Goal: Task Accomplishment & Management: Use online tool/utility

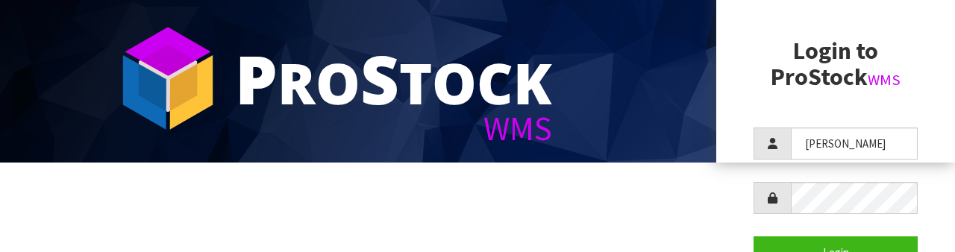
scroll to position [88, 0]
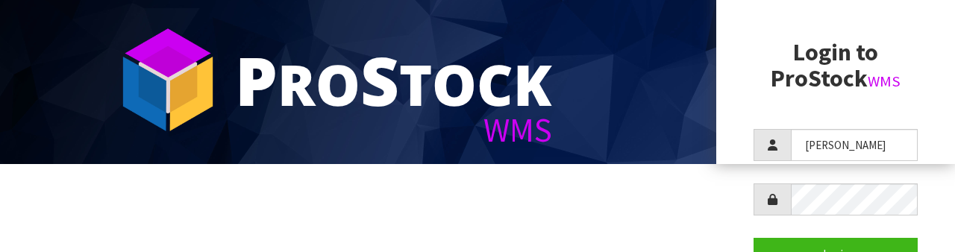
type input "[PERSON_NAME]"
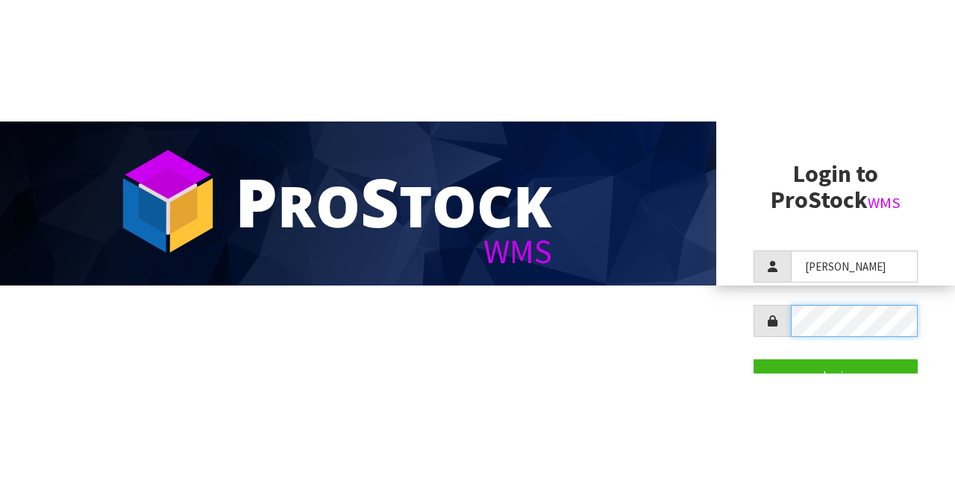
scroll to position [0, 0]
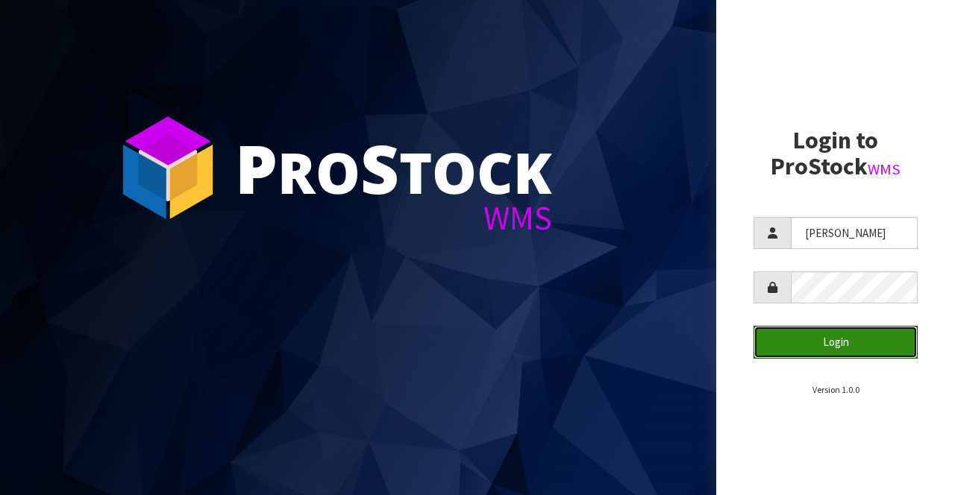
click at [859, 251] on button "Login" at bounding box center [835, 342] width 164 height 32
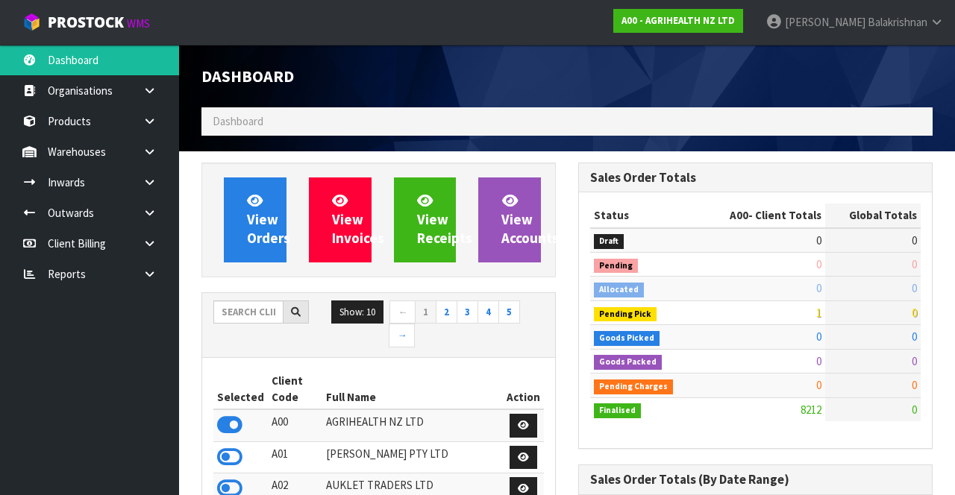
scroll to position [1188, 376]
click at [229, 251] on input "text" at bounding box center [248, 312] width 70 height 23
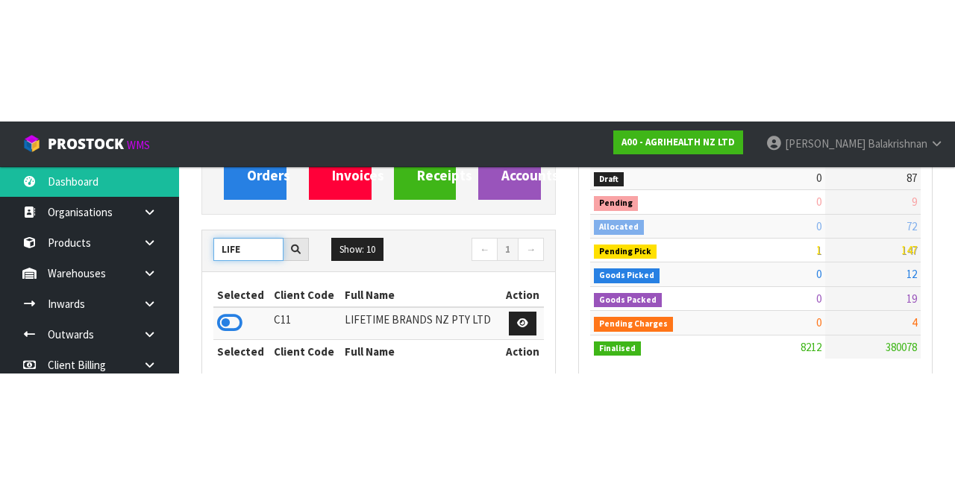
scroll to position [184, 0]
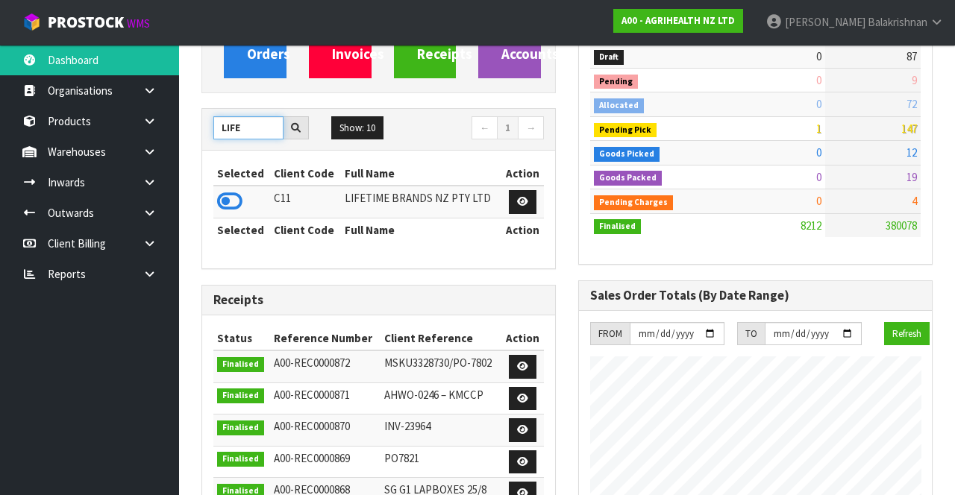
type input "LIFE"
click at [225, 207] on icon at bounding box center [229, 201] width 25 height 22
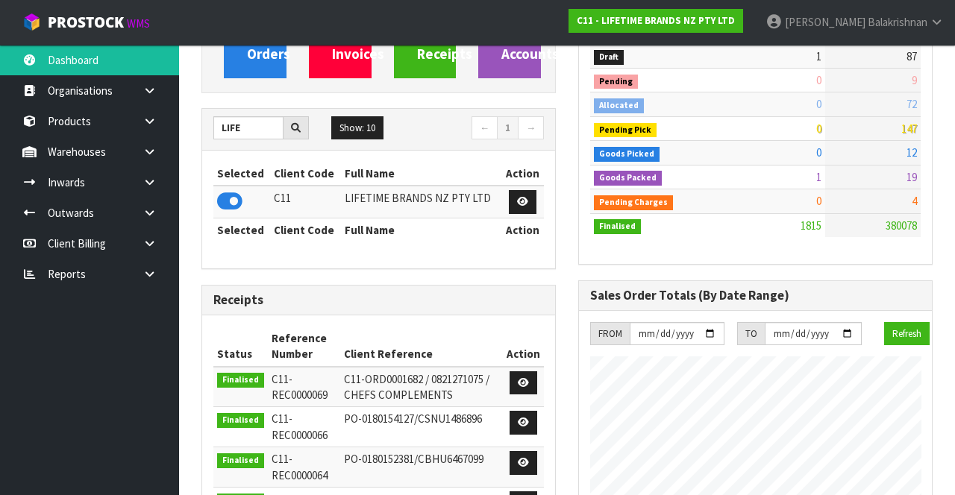
scroll to position [744622, 745561]
click at [160, 160] on link at bounding box center [155, 152] width 48 height 31
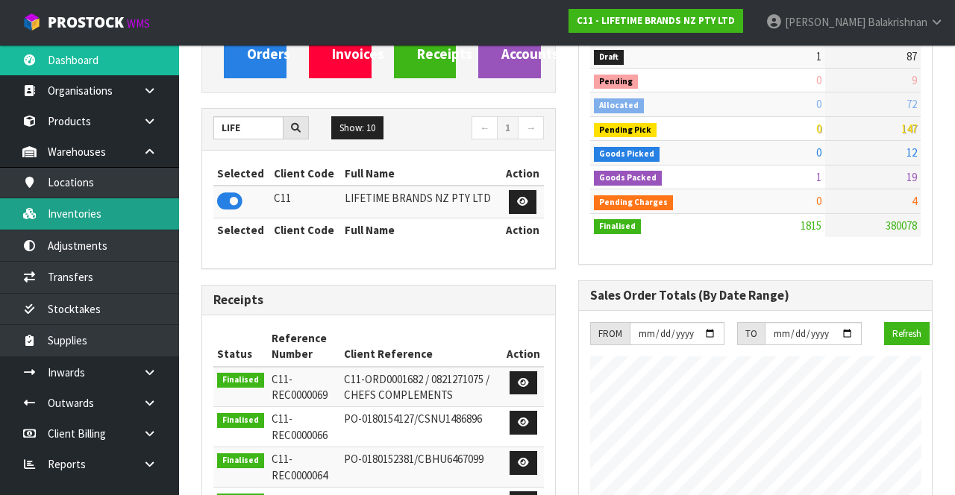
click at [123, 216] on link "Inventories" at bounding box center [89, 213] width 179 height 31
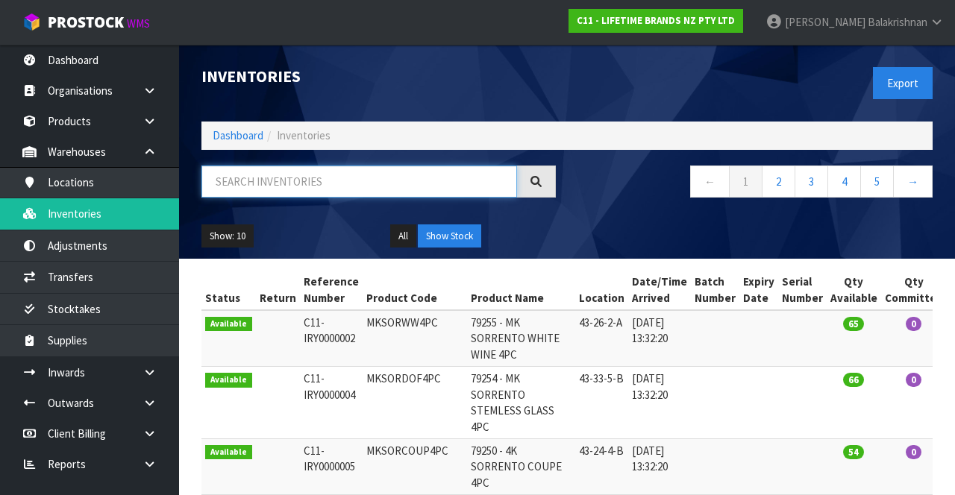
click at [322, 184] on input "text" at bounding box center [359, 182] width 316 height 32
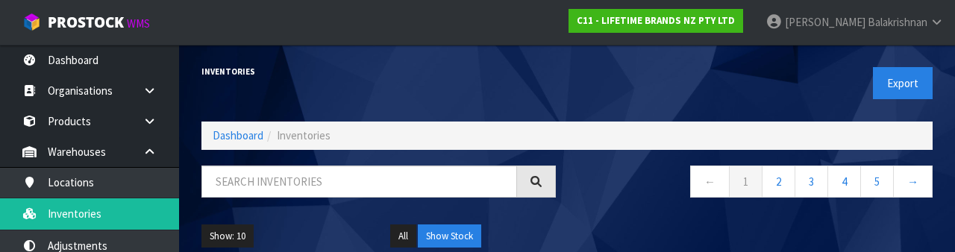
click at [161, 110] on link at bounding box center [155, 121] width 48 height 31
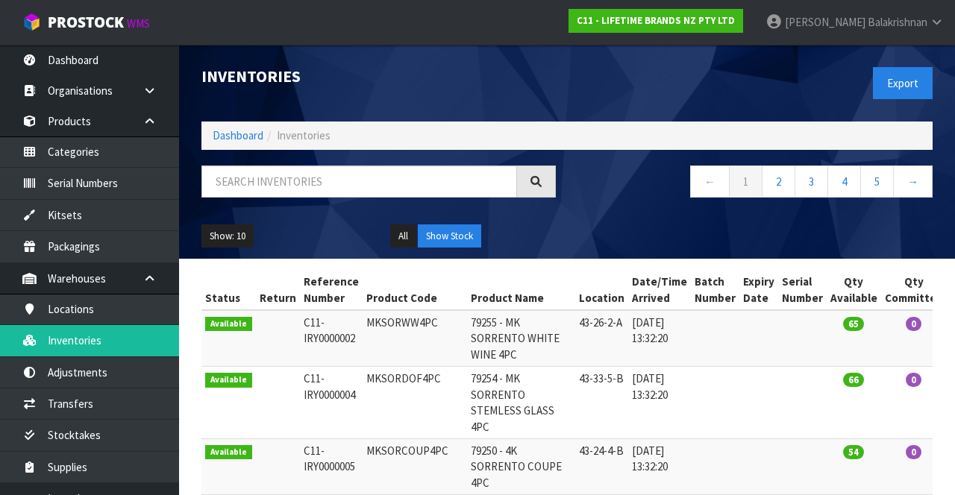
click at [148, 119] on icon at bounding box center [149, 121] width 14 height 11
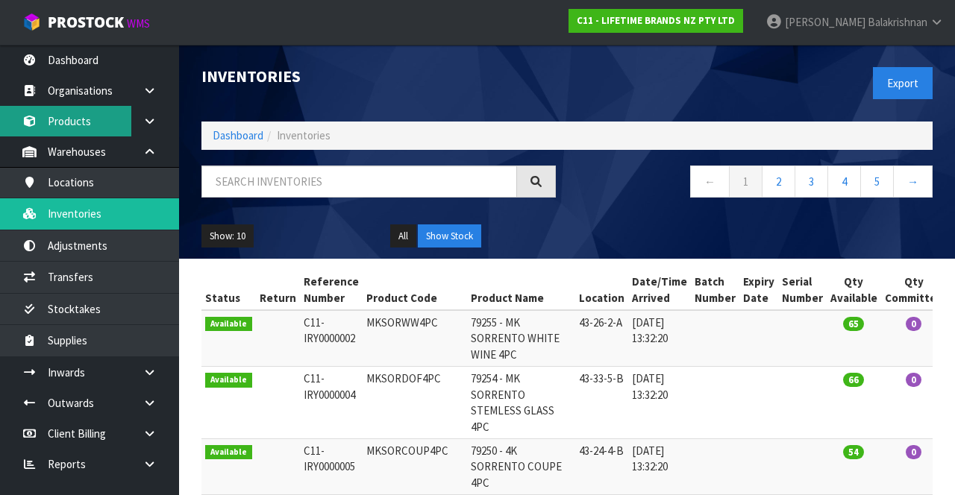
click at [90, 128] on link "Products" at bounding box center [89, 121] width 179 height 31
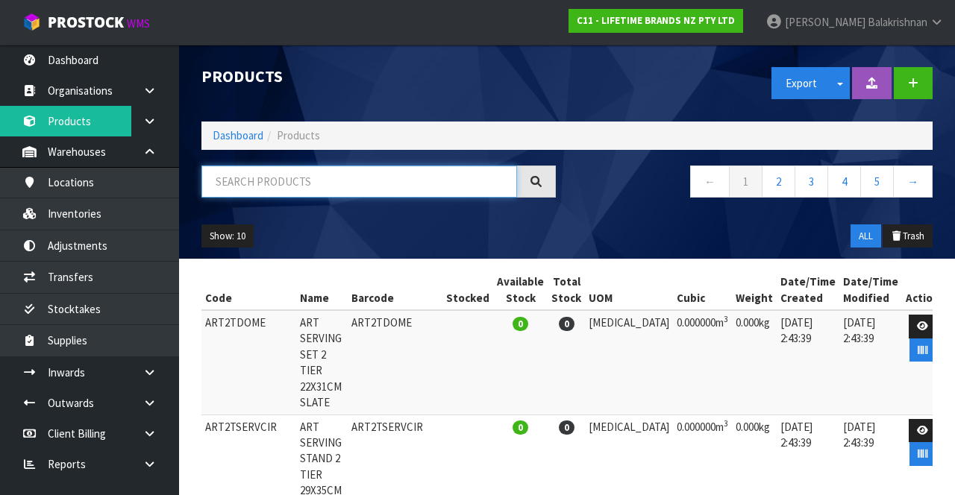
click at [361, 185] on input "text" at bounding box center [359, 182] width 316 height 32
click at [418, 186] on input "text" at bounding box center [359, 182] width 316 height 32
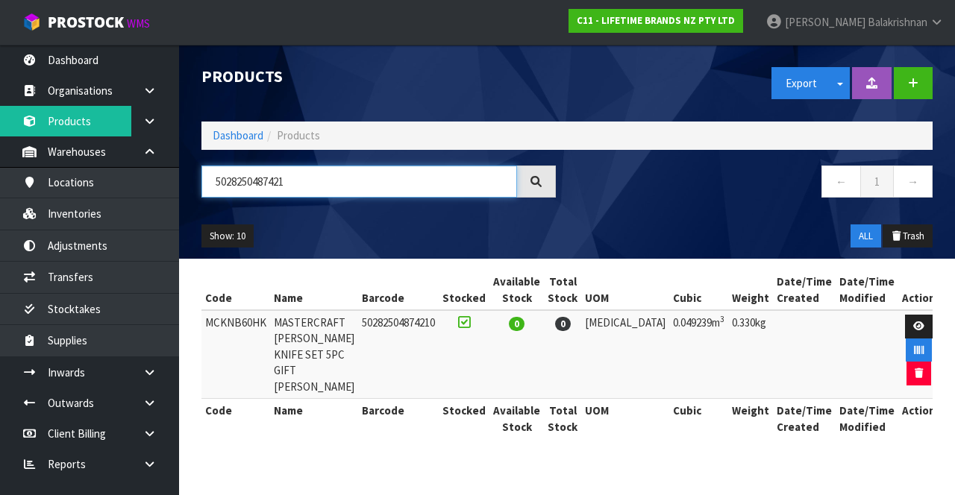
type input "5028250487421"
copy td "MCKNB60HK"
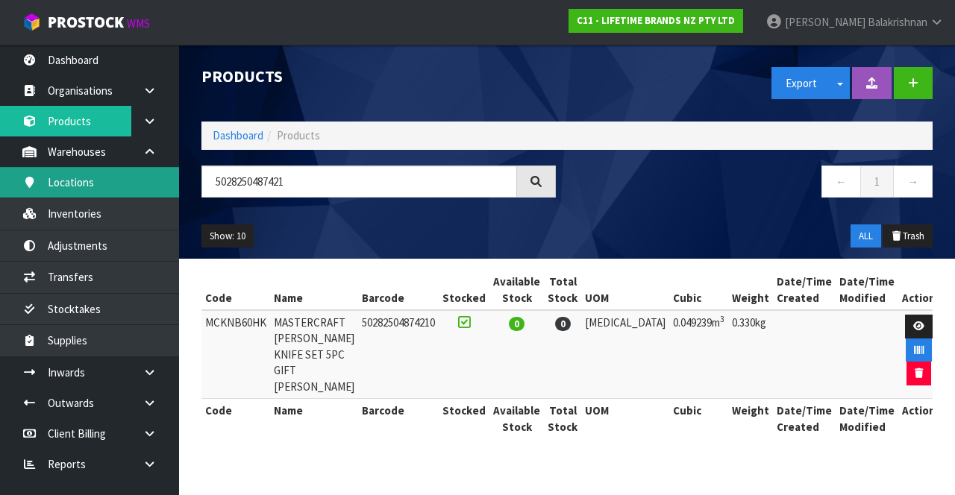
click at [88, 195] on link "Locations" at bounding box center [89, 182] width 179 height 31
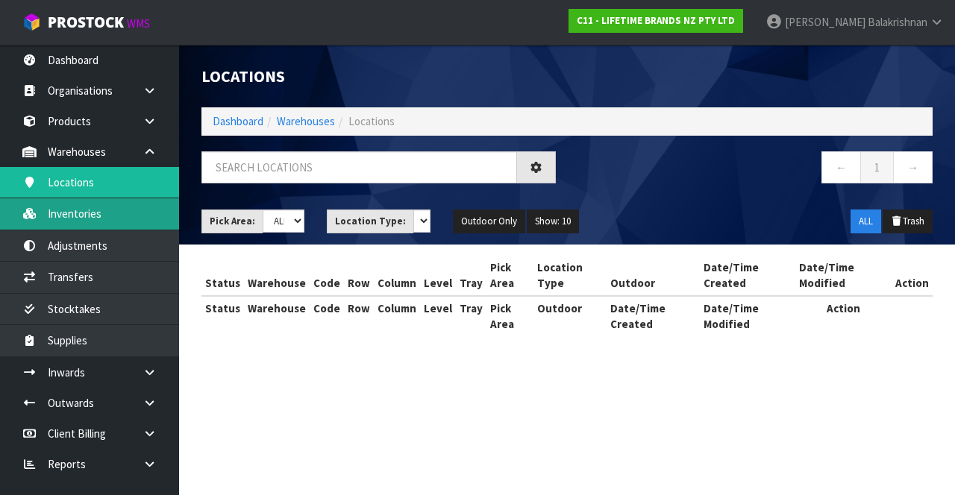
click at [102, 220] on link "Inventories" at bounding box center [89, 213] width 179 height 31
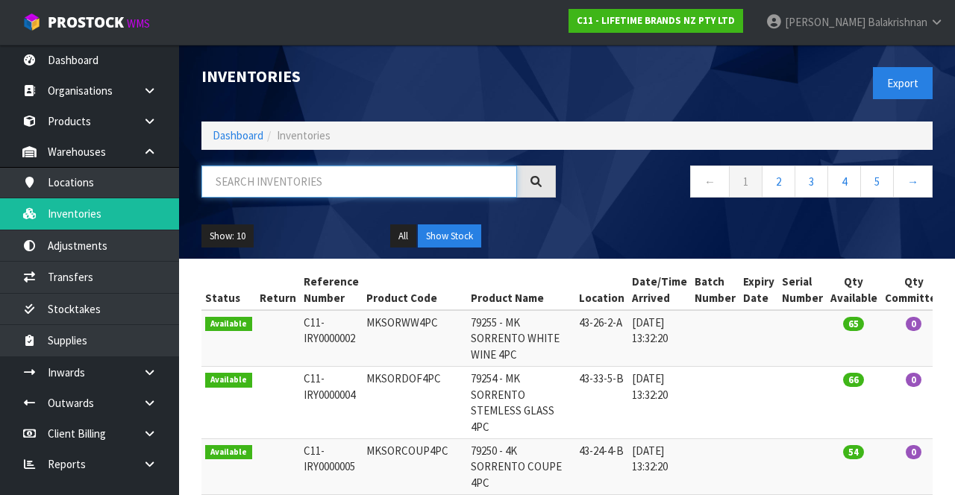
click at [341, 175] on input "text" at bounding box center [359, 182] width 316 height 32
paste input "MCKNB60HK"
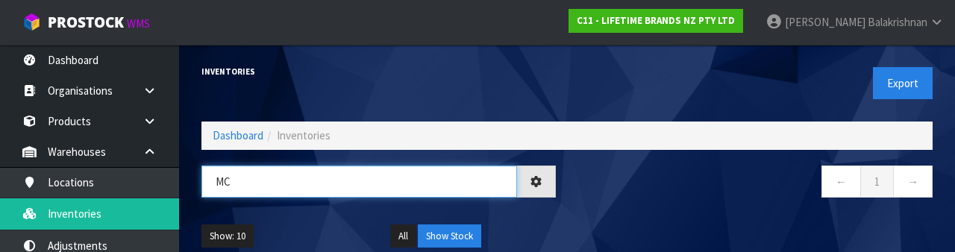
type input "M"
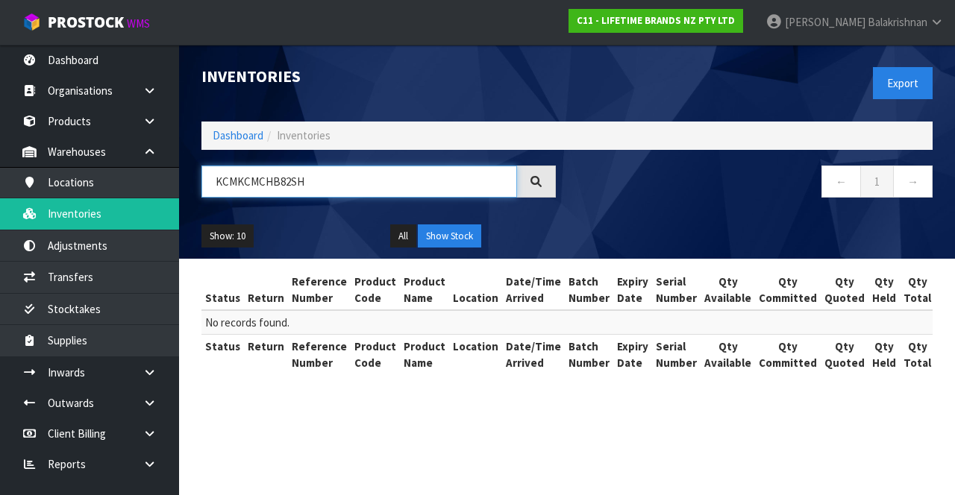
click at [419, 185] on input "KCMKCMCHB82SH" at bounding box center [359, 182] width 316 height 32
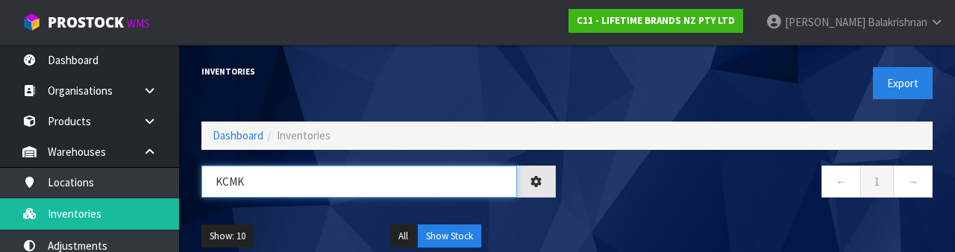
type input "KCM"
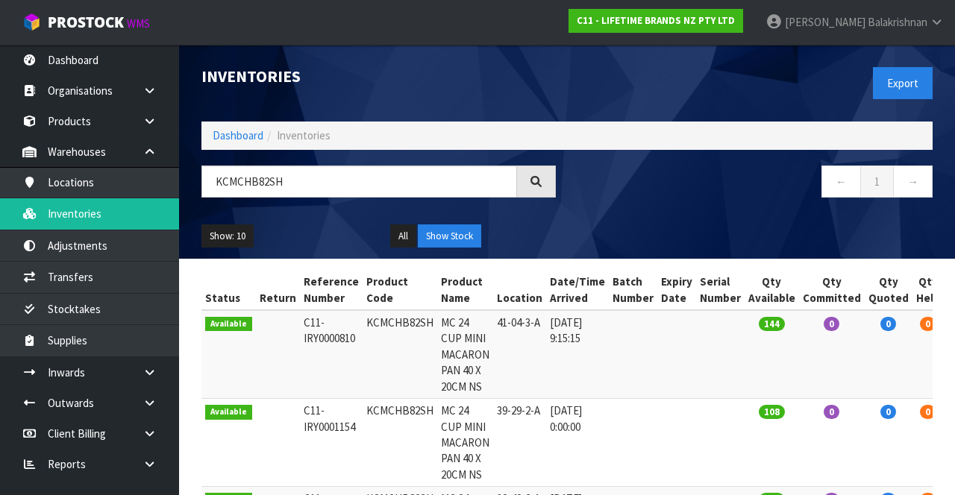
click at [689, 236] on div "Show: 10 5 10 25 50 All Show Stock" at bounding box center [566, 236] width 753 height 46
click at [361, 185] on input "KCMCHB82SH" at bounding box center [359, 182] width 316 height 32
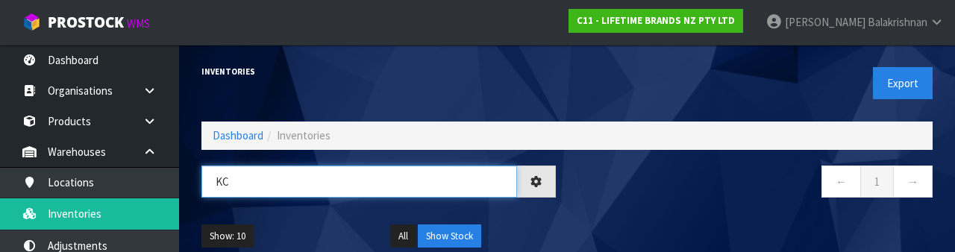
type input "K"
click at [392, 178] on input "text" at bounding box center [359, 182] width 316 height 32
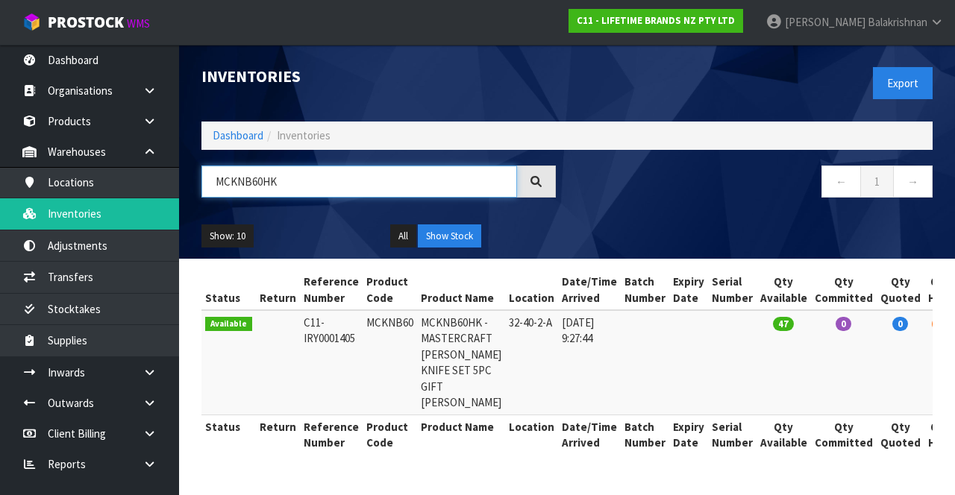
type input "MCKNB60HK"
copy td "MCKNB60"
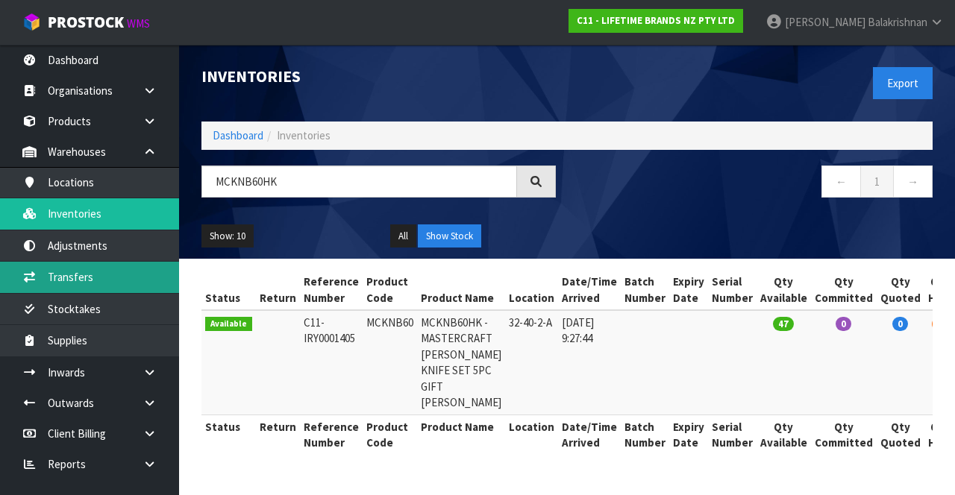
click at [32, 251] on icon at bounding box center [29, 277] width 14 height 11
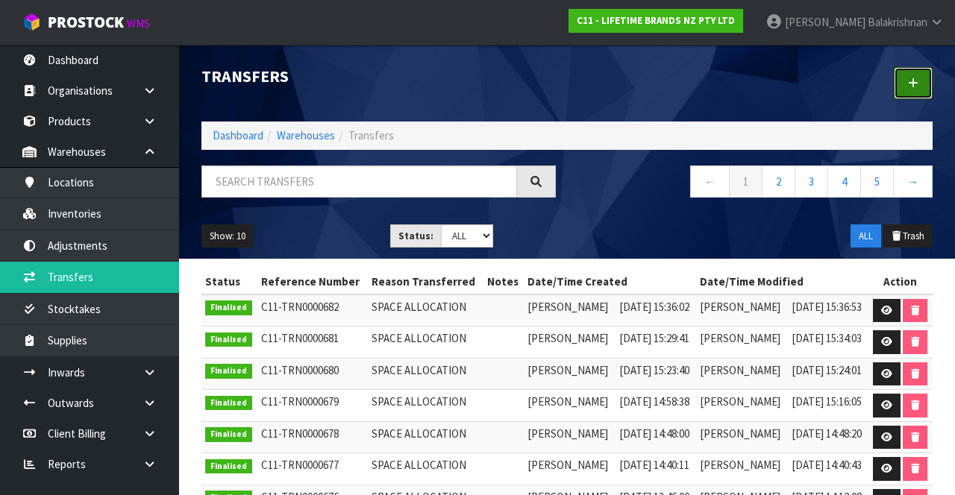
click at [919, 94] on link at bounding box center [913, 83] width 39 height 32
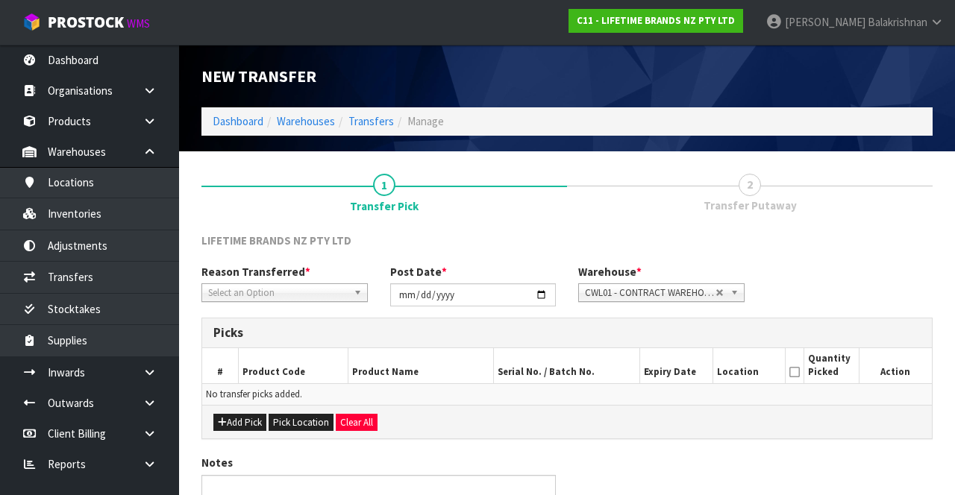
click at [305, 251] on span "*" at bounding box center [307, 272] width 5 height 14
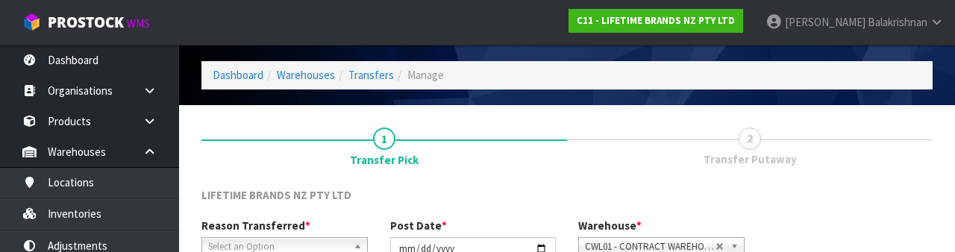
scroll to position [178, 0]
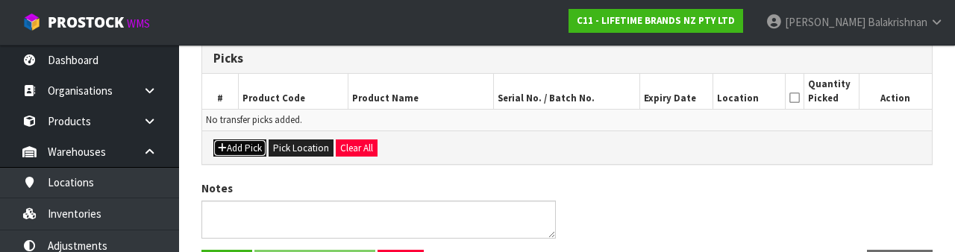
click at [246, 140] on button "Add Pick" at bounding box center [239, 148] width 53 height 18
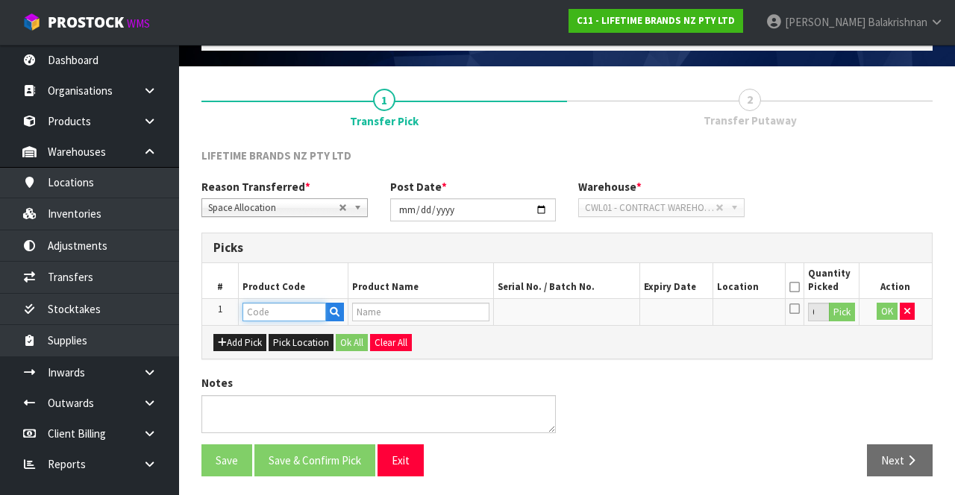
click at [294, 251] on input "text" at bounding box center [284, 312] width 84 height 19
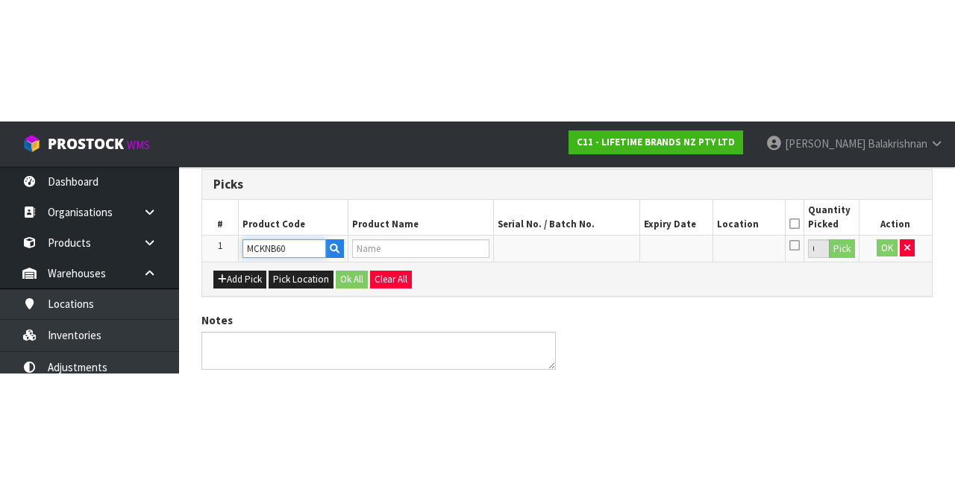
scroll to position [85, 0]
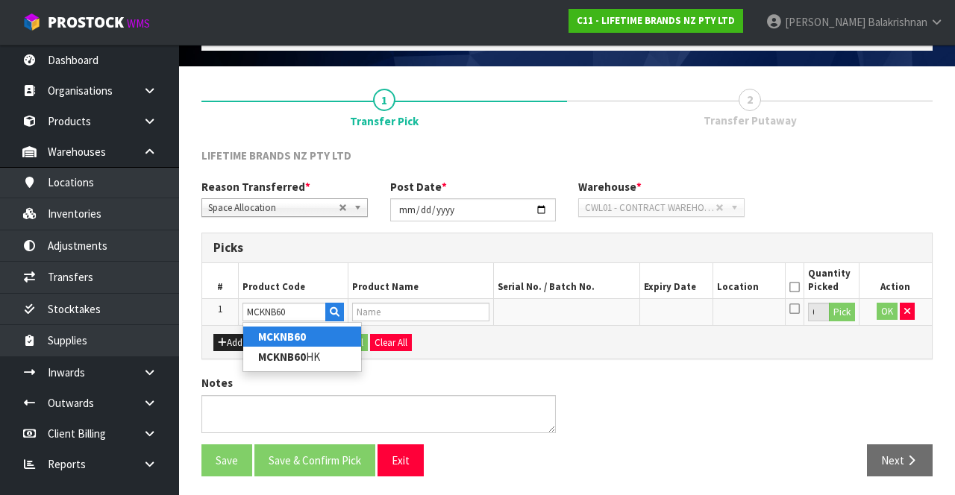
click at [327, 251] on link "MCKNB60" at bounding box center [302, 337] width 118 height 20
type input "MCKNB60"
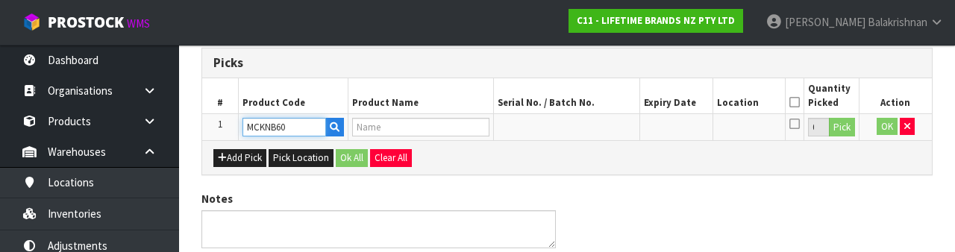
type input "MCKNB60HK -MASTERCRAFT [PERSON_NAME] KNIFE SET 5PC GIFT [PERSON_NAME]"
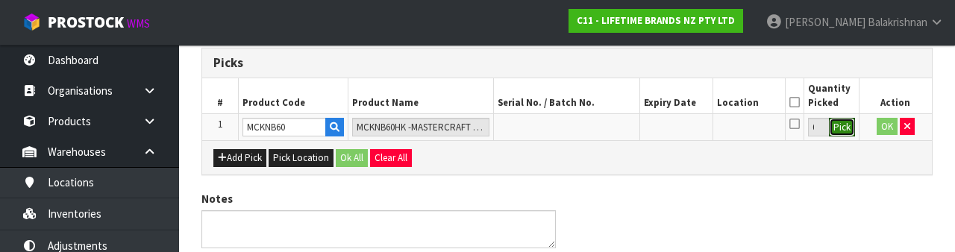
click at [844, 124] on button "Pick" at bounding box center [842, 127] width 26 height 19
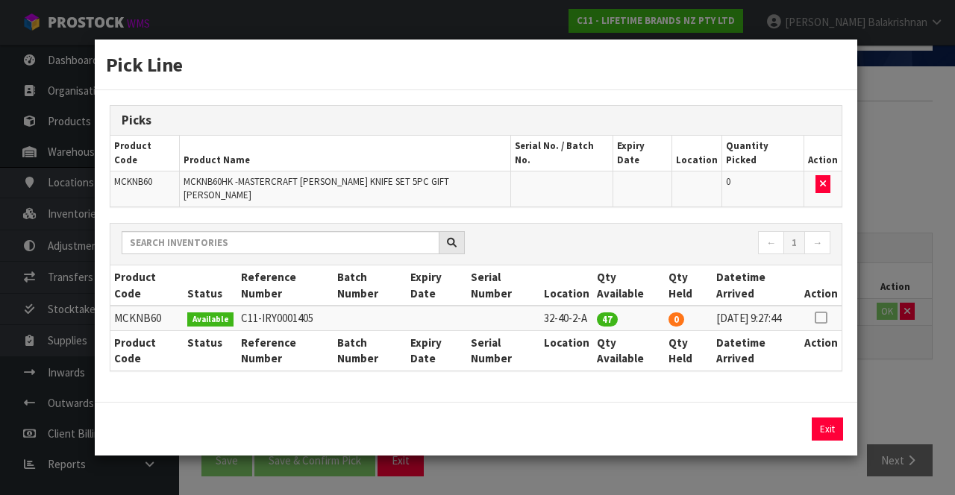
click at [819, 251] on icon at bounding box center [821, 318] width 12 height 1
click at [773, 251] on button "Assign Pick" at bounding box center [776, 429] width 61 height 23
type input "47"
click at [840, 251] on button "Exit" at bounding box center [827, 429] width 31 height 23
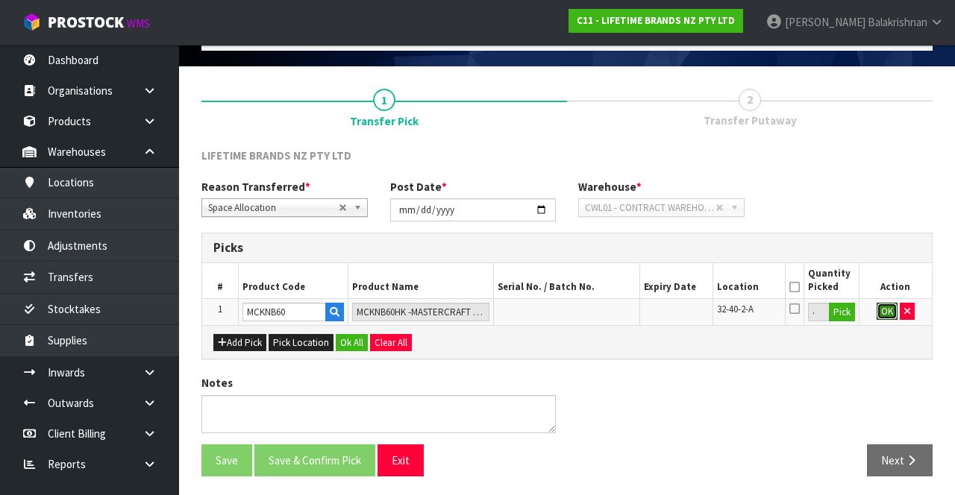
click at [886, 251] on button "OK" at bounding box center [886, 312] width 21 height 18
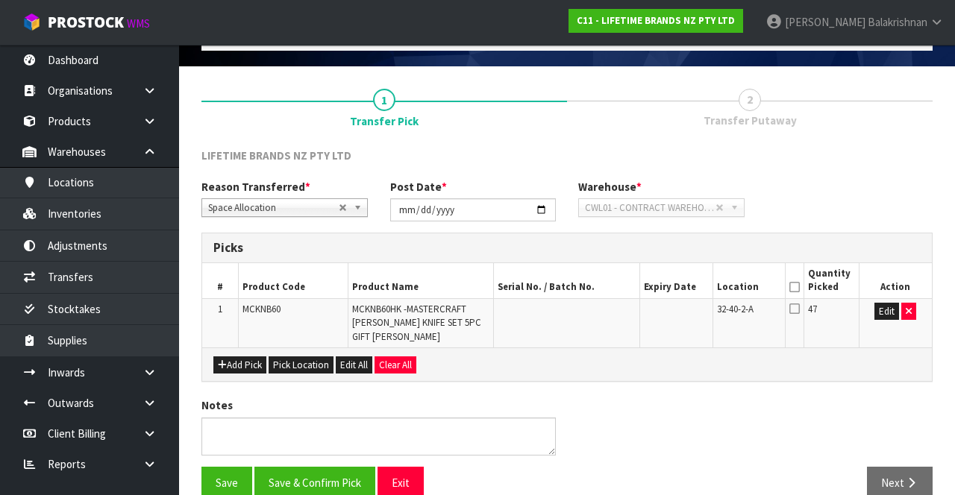
click at [791, 251] on icon at bounding box center [794, 287] width 10 height 1
click at [335, 251] on button "Save & Confirm Pick" at bounding box center [314, 483] width 121 height 32
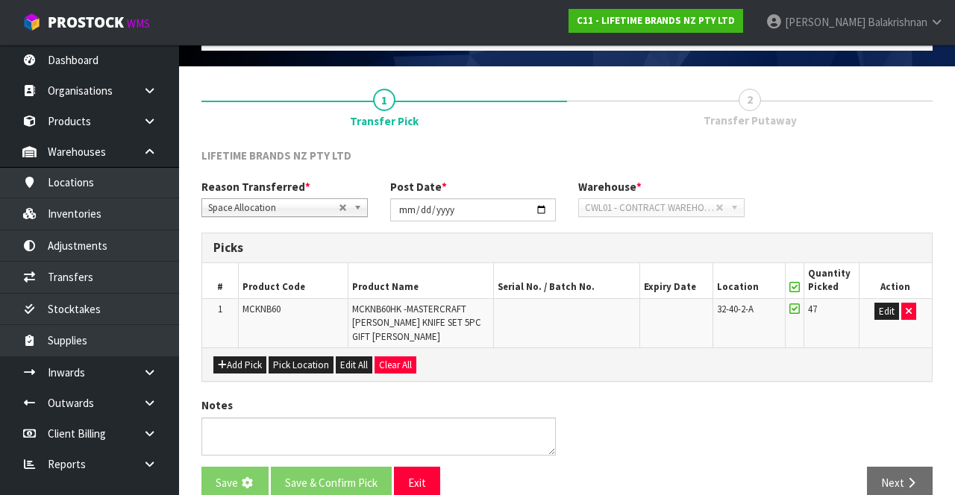
scroll to position [0, 0]
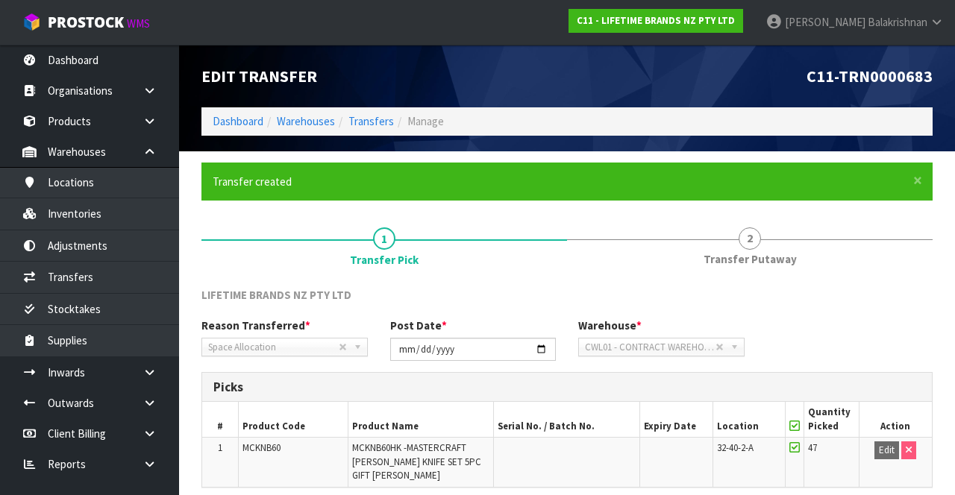
scroll to position [116, 0]
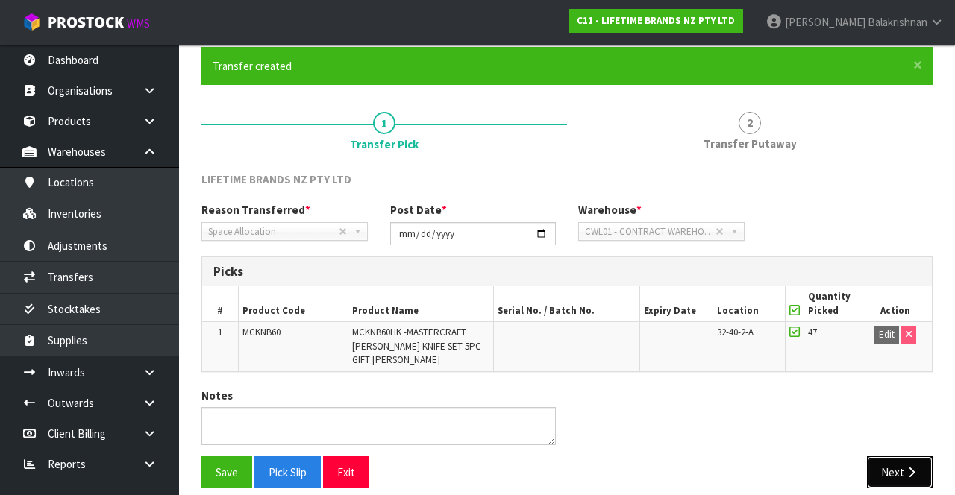
click at [903, 251] on button "Next" at bounding box center [900, 473] width 66 height 32
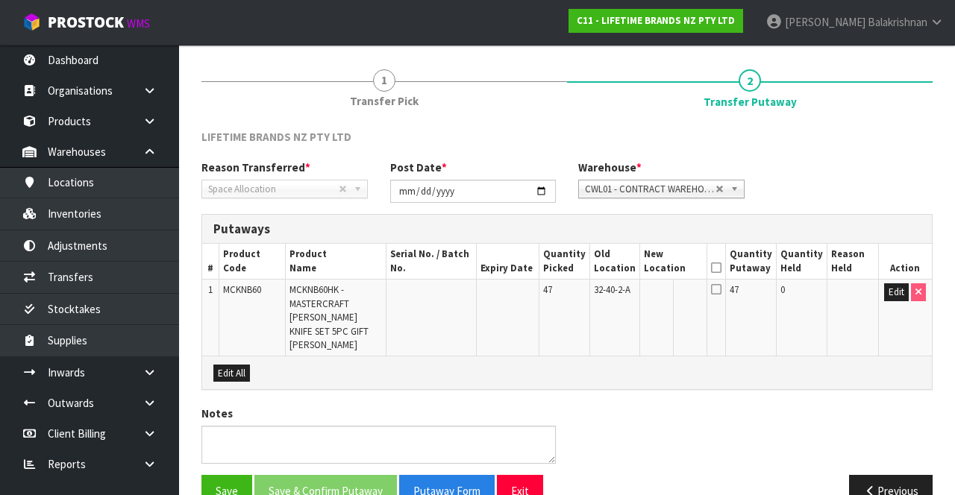
scroll to position [162, 0]
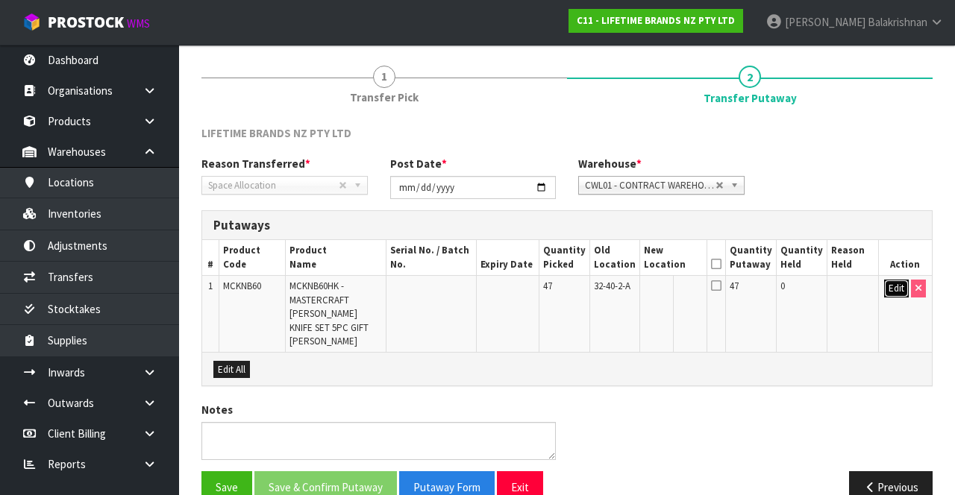
click at [888, 251] on button "Edit" at bounding box center [896, 289] width 25 height 18
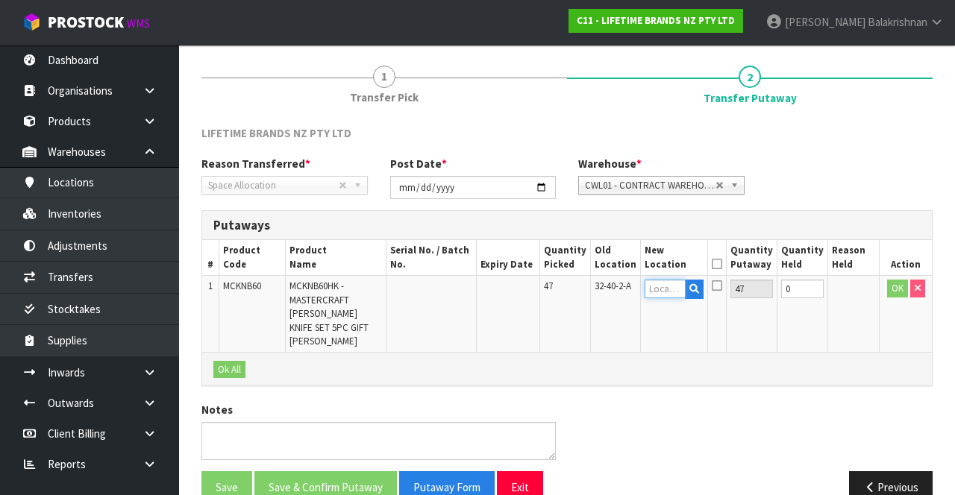
click at [671, 251] on input "text" at bounding box center [664, 289] width 41 height 19
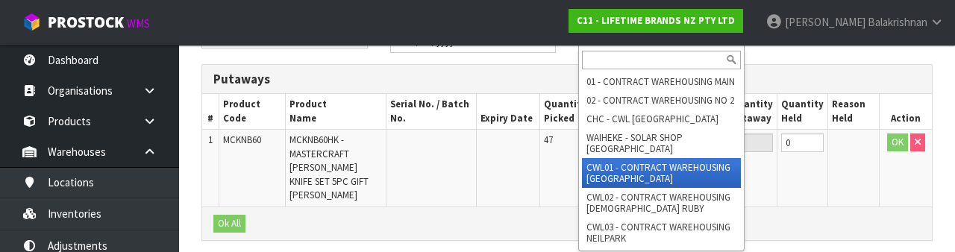
scroll to position [300, 0]
click at [501, 206] on div "Ok All" at bounding box center [567, 223] width 730 height 34
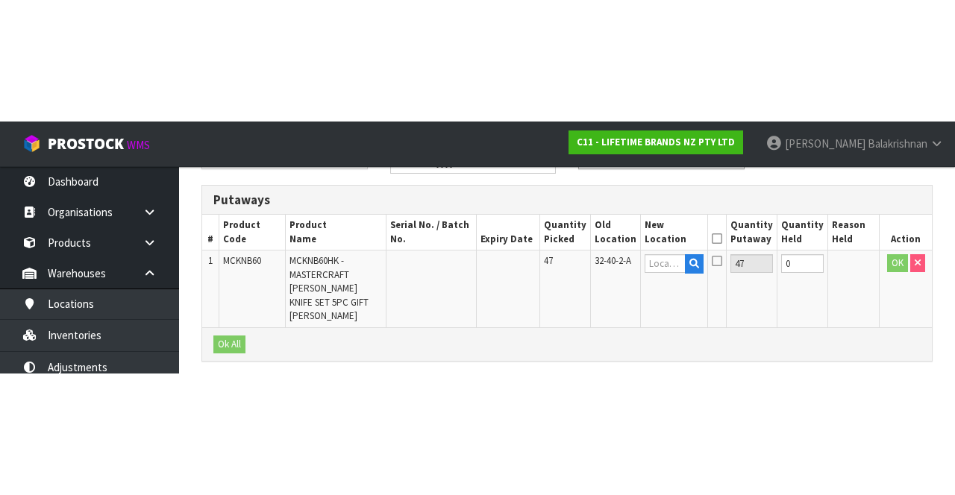
scroll to position [162, 0]
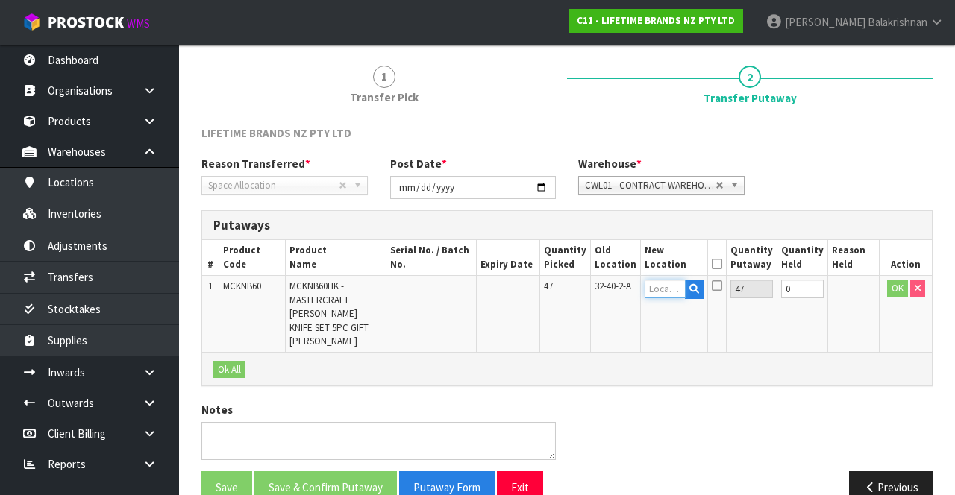
click at [677, 251] on input "text" at bounding box center [664, 289] width 41 height 19
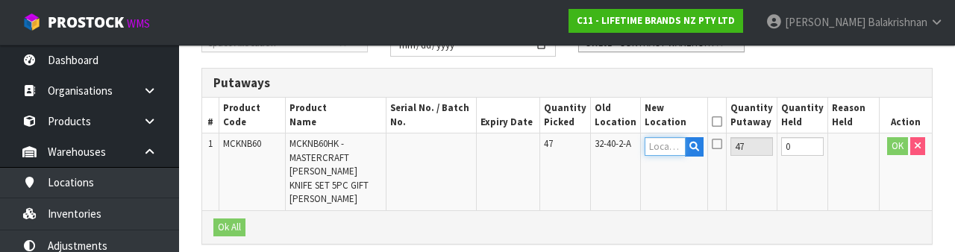
scroll to position [315, 0]
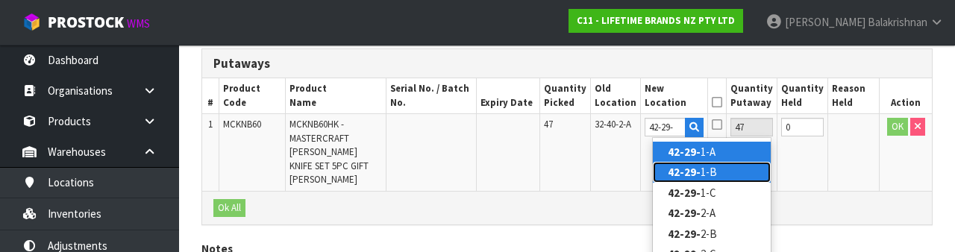
click at [703, 171] on link "42-29- 1-B" at bounding box center [712, 172] width 118 height 20
type input "42-29-1-B"
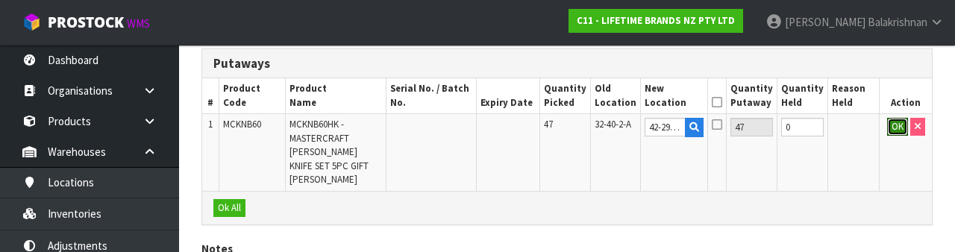
click at [888, 131] on button "OK" at bounding box center [897, 127] width 21 height 18
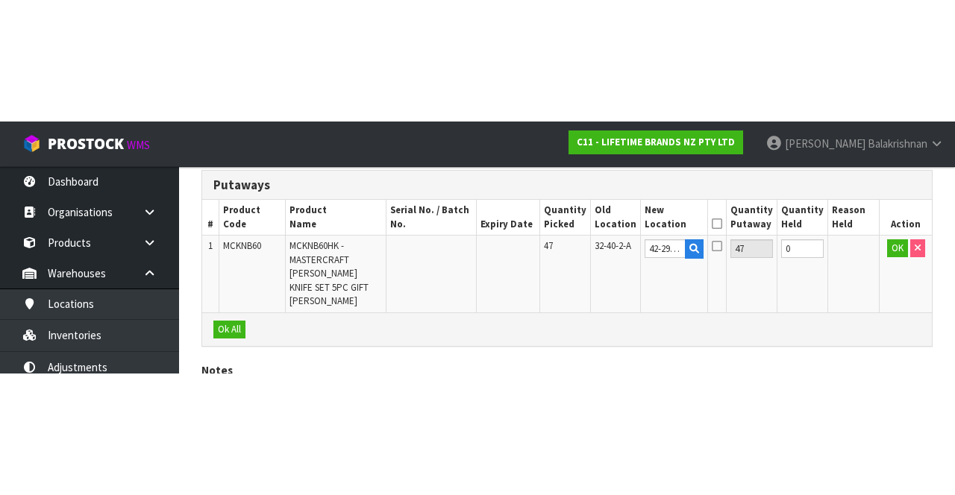
scroll to position [162, 0]
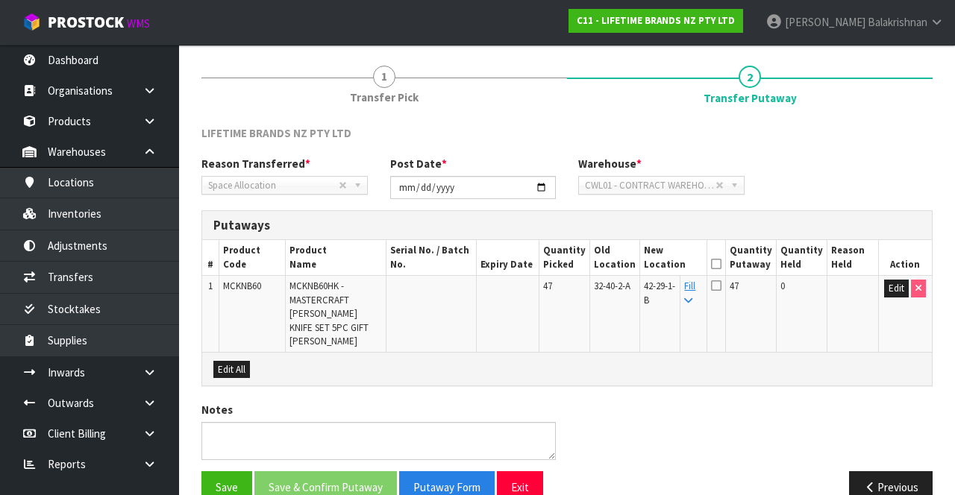
click at [695, 251] on link "Fill" at bounding box center [689, 293] width 11 height 26
click at [721, 251] on icon at bounding box center [716, 264] width 10 height 1
click at [334, 251] on button "Save & Confirm Putaway" at bounding box center [325, 487] width 142 height 32
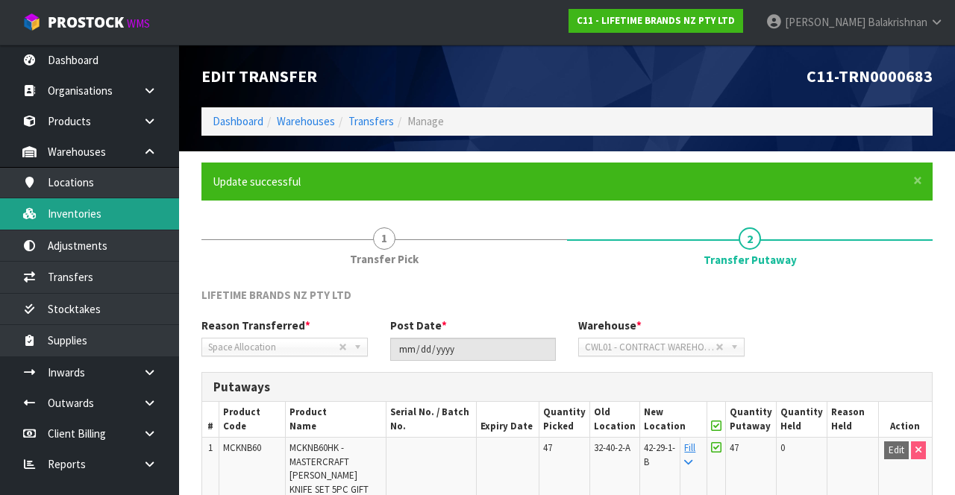
click at [98, 213] on link "Inventories" at bounding box center [89, 213] width 179 height 31
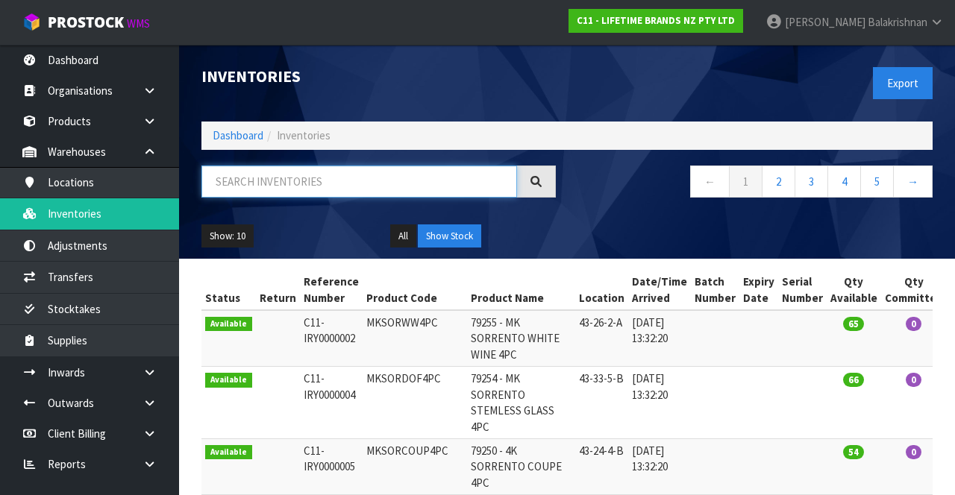
click at [295, 176] on input "text" at bounding box center [359, 182] width 316 height 32
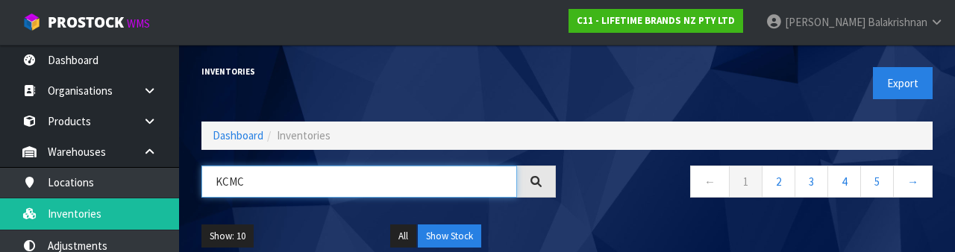
type input "KCM"
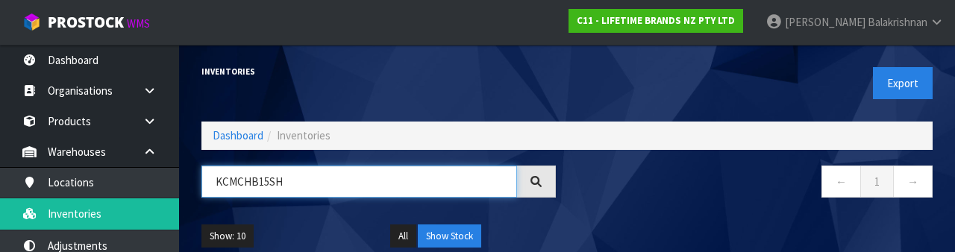
click at [261, 186] on input "KCMCHB15SH" at bounding box center [359, 182] width 316 height 32
type input "KCMCHB82SH"
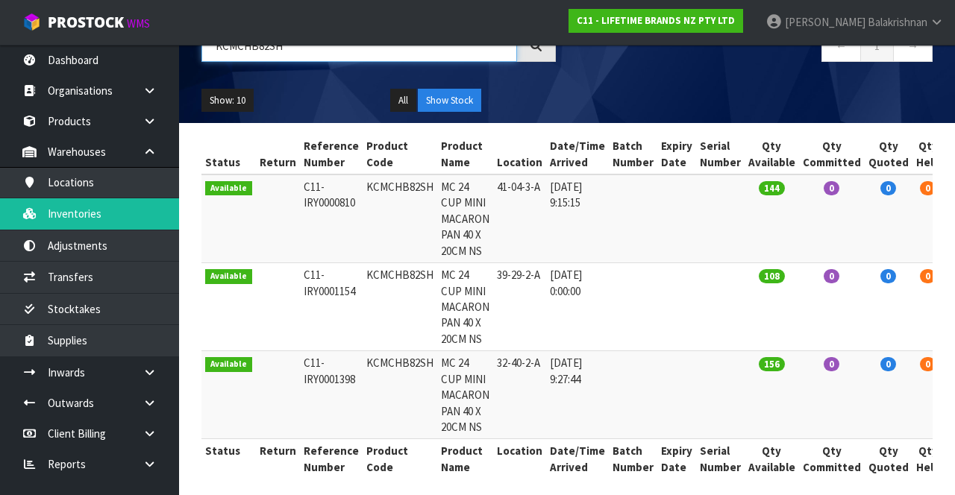
scroll to position [145, 0]
